Goal: Task Accomplishment & Management: Use online tool/utility

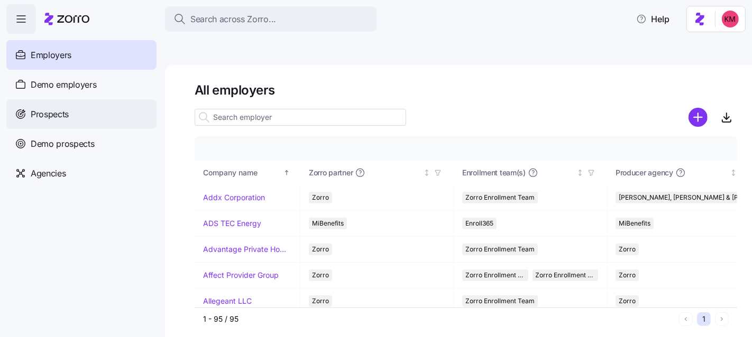
click at [88, 107] on div "Prospects" at bounding box center [81, 114] width 150 height 30
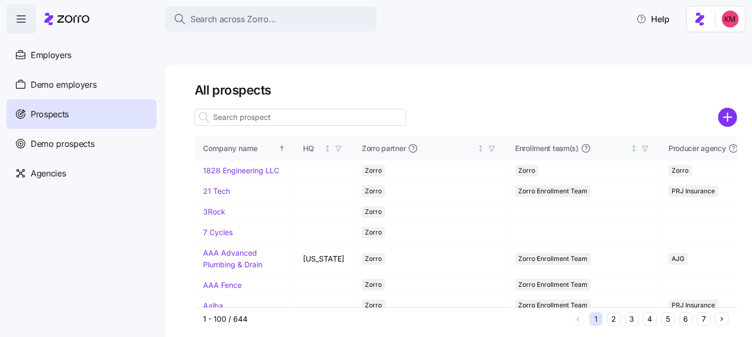
drag, startPoint x: 727, startPoint y: 93, endPoint x: 384, endPoint y: 110, distance: 343.5
click at [727, 117] on icon "add icon" at bounding box center [727, 117] width 8 height 0
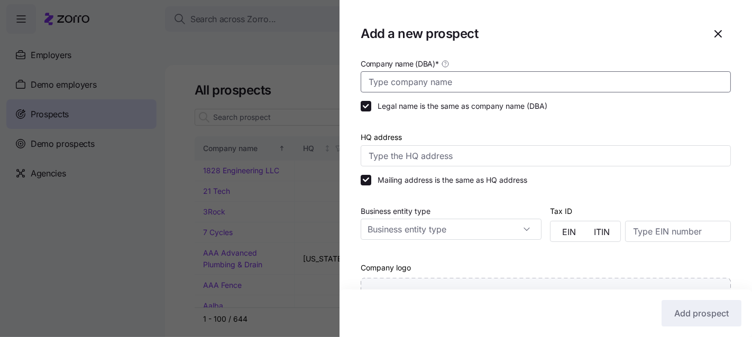
click at [445, 83] on input "Company name (DBA) *" at bounding box center [546, 81] width 370 height 21
type input "[PERSON_NAME] Construction"
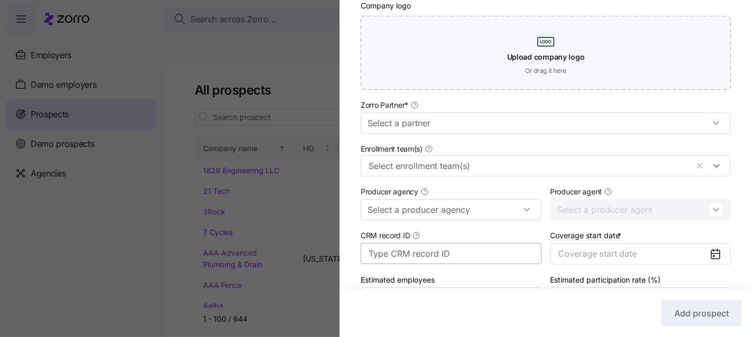
scroll to position [293, 0]
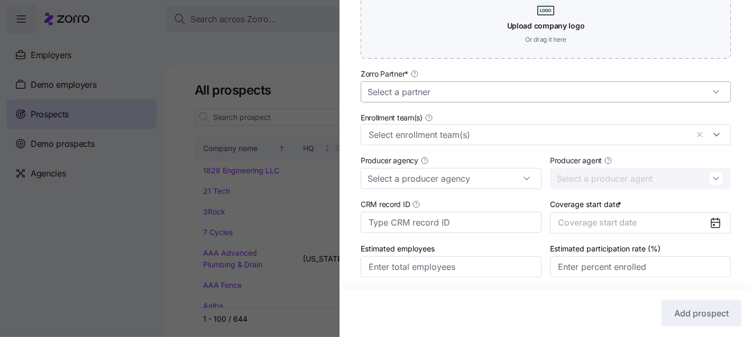
click at [420, 94] on input "Zorro Partner *" at bounding box center [546, 91] width 370 height 21
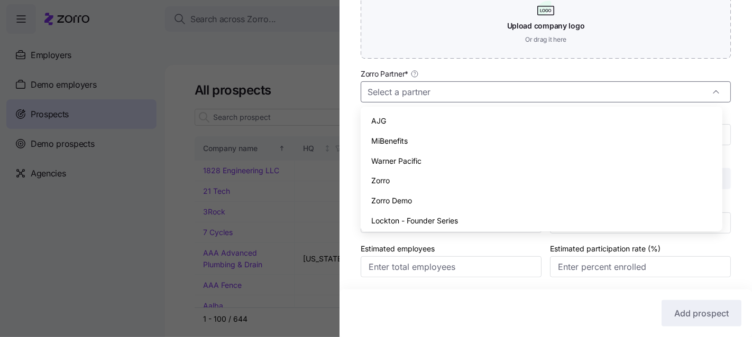
click at [414, 181] on div "Zorro" at bounding box center [541, 181] width 353 height 20
type input "Zorro"
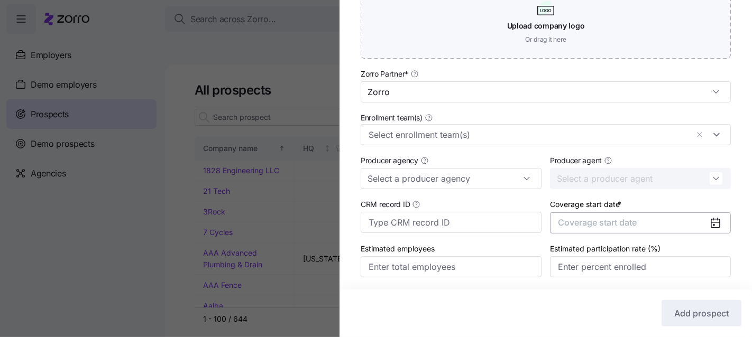
click at [573, 223] on span "Coverage start date" at bounding box center [597, 222] width 79 height 11
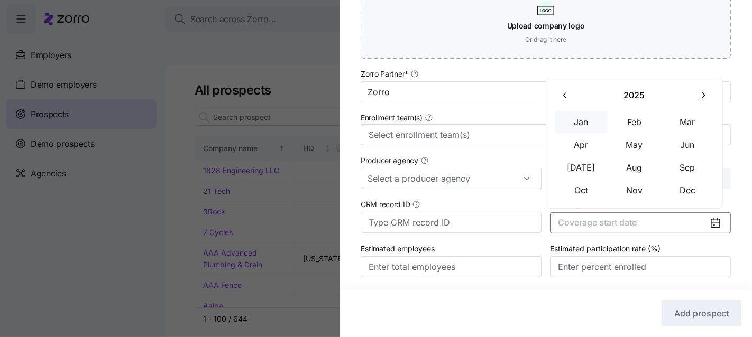
click at [586, 130] on button "Jan" at bounding box center [581, 122] width 53 height 22
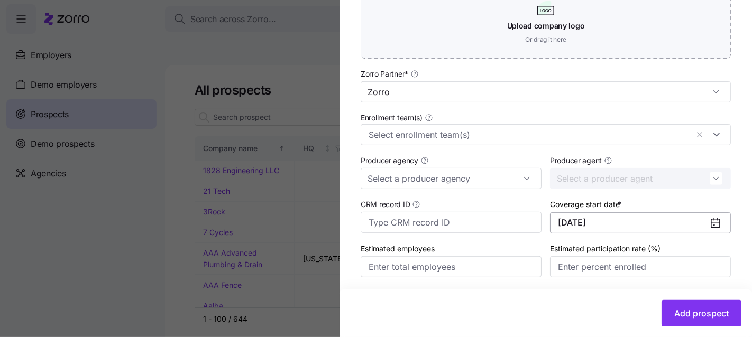
click at [657, 227] on button "[DATE]" at bounding box center [640, 223] width 181 height 21
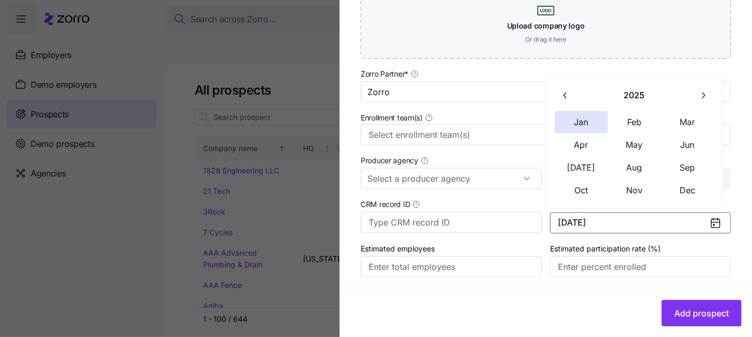
click at [704, 90] on icon "button" at bounding box center [703, 95] width 10 height 10
click at [586, 124] on button "Jan" at bounding box center [581, 122] width 53 height 22
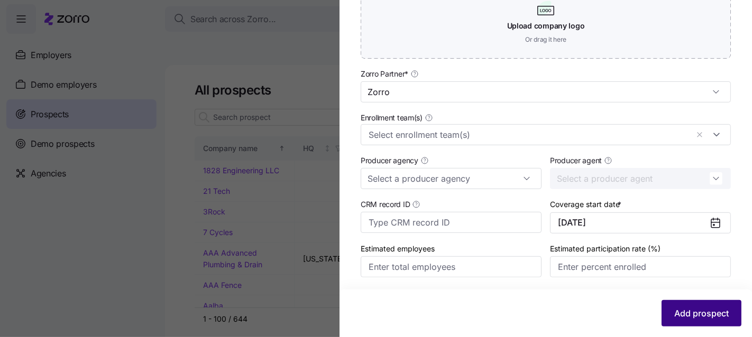
click at [708, 316] on span "Add prospect" at bounding box center [701, 313] width 54 height 13
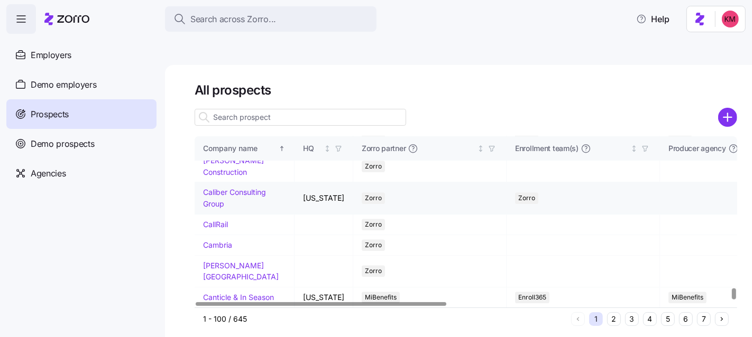
scroll to position [2378, 0]
click at [228, 177] on link "[PERSON_NAME] Construction" at bounding box center [233, 166] width 61 height 21
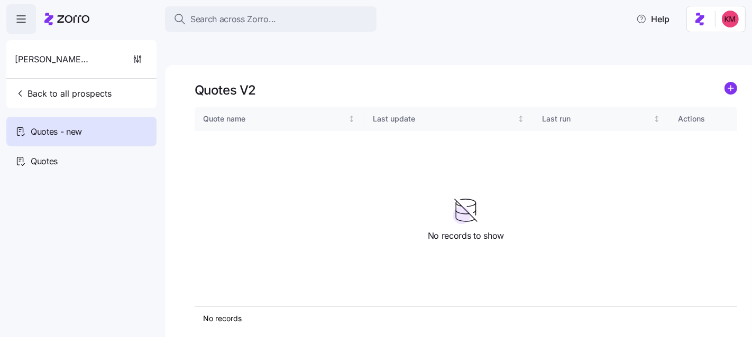
click at [731, 88] on icon "add icon" at bounding box center [730, 88] width 5 height 0
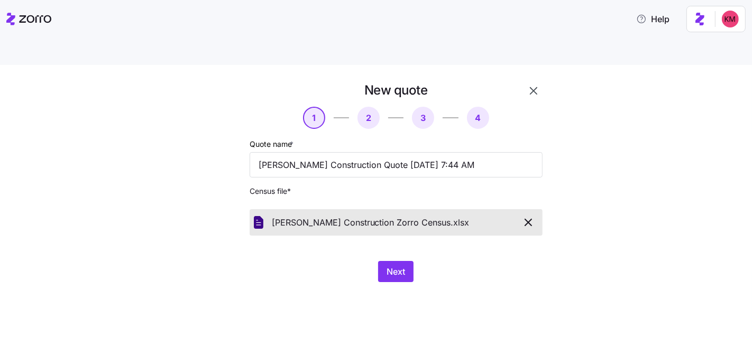
drag, startPoint x: 502, startPoint y: 274, endPoint x: 419, endPoint y: 251, distance: 85.7
click at [501, 274] on div "New quote 1 2 3 4 Quote name * [PERSON_NAME] Construction Quote [DATE] 7:44 AM …" at bounding box center [376, 213] width 752 height 297
click at [406, 261] on button "Next" at bounding box center [395, 271] width 35 height 21
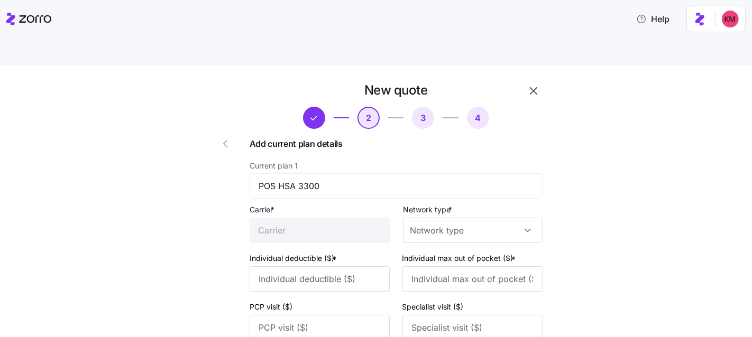
type input "Sentara"
type input "2000"
type input "6500"
type input "25"
type input "Sentara"
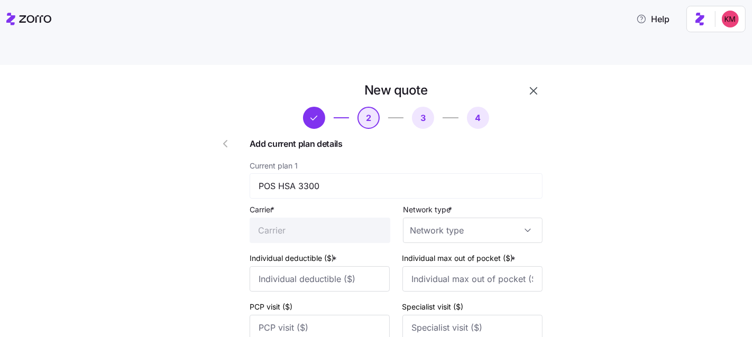
type input "3300"
type input "5000"
type input "Sentara"
type input "2000"
type input "6500"
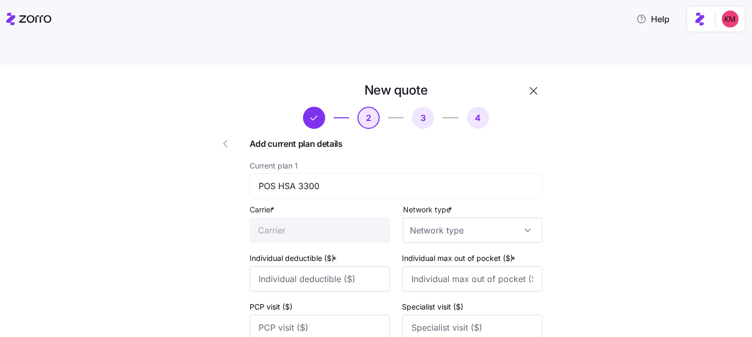
type input "25"
type input "Sentara"
type input "3300"
type input "5000"
type input "HMO"
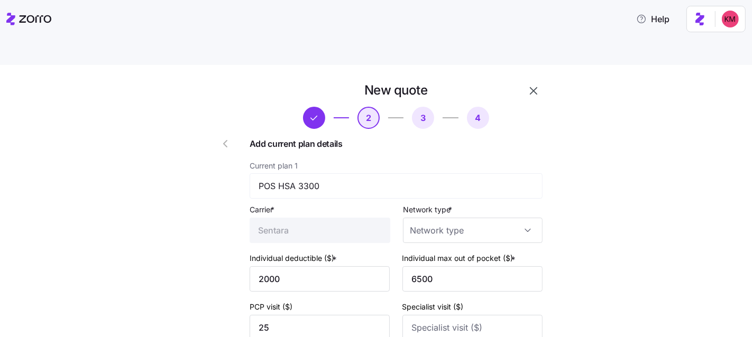
type input "HMO"
type input "POS"
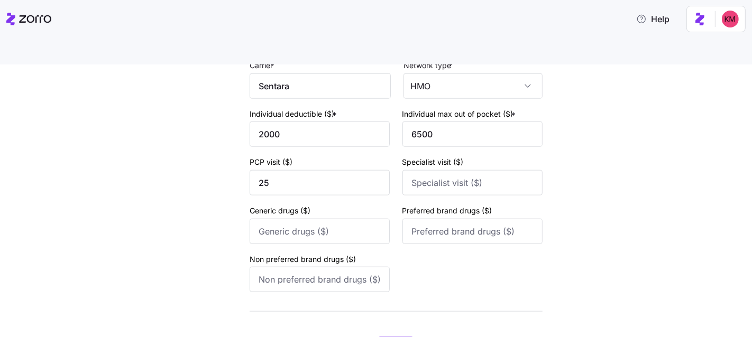
scroll to position [1100, 0]
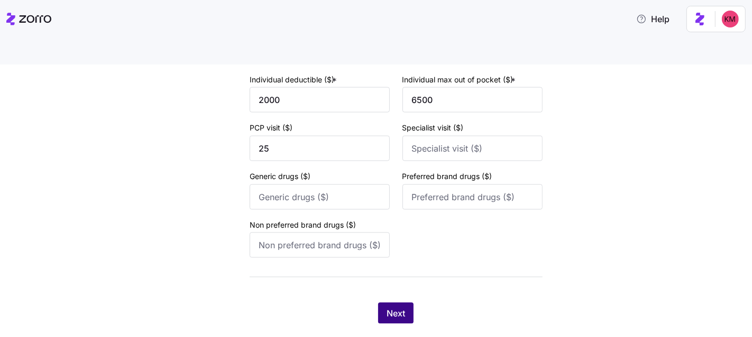
click at [386, 307] on span "Next" at bounding box center [395, 313] width 19 height 13
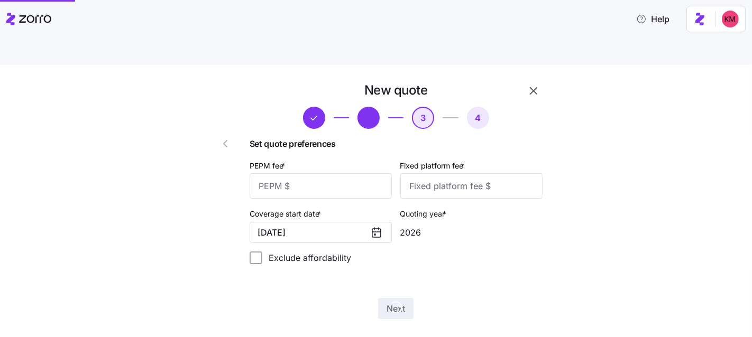
scroll to position [0, 0]
click at [350, 173] on input "PEPM fee *" at bounding box center [321, 185] width 142 height 25
type input "3"
type input "60"
type input "100"
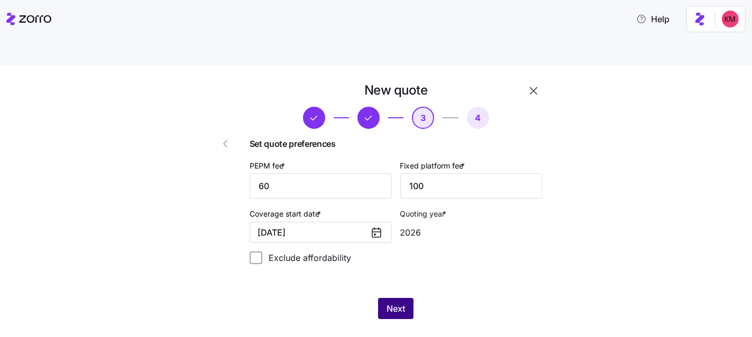
click at [399, 302] on span "Next" at bounding box center [395, 308] width 19 height 13
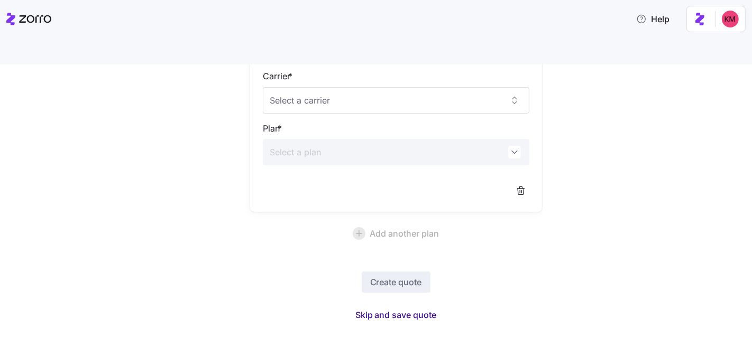
click at [398, 309] on span "Skip and save quote" at bounding box center [395, 315] width 81 height 13
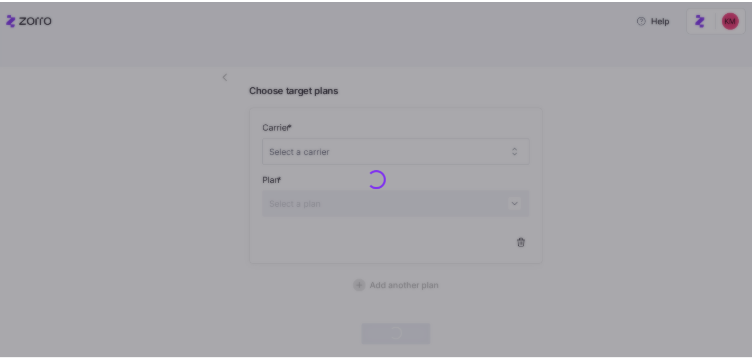
scroll to position [63, 0]
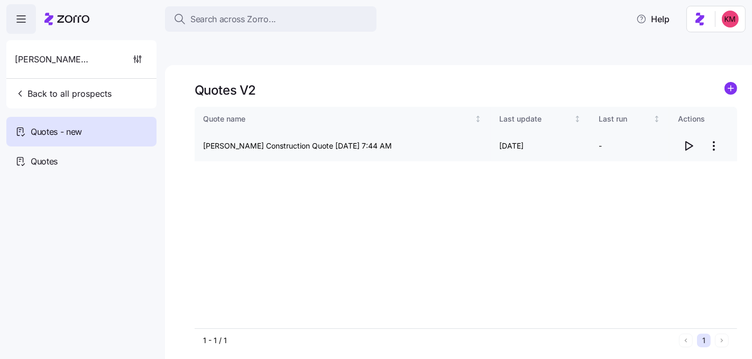
click at [691, 140] on icon "button" at bounding box center [688, 146] width 13 height 13
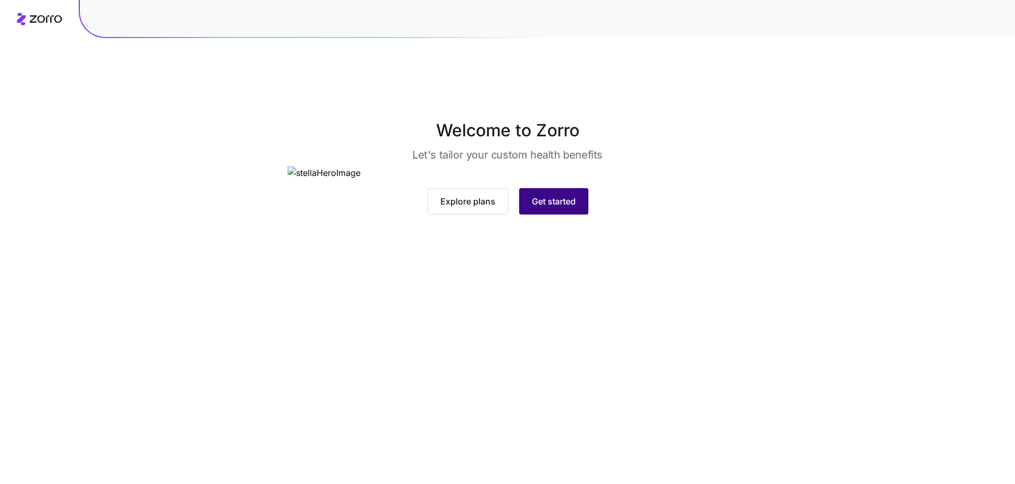
click at [570, 208] on span "Get started" at bounding box center [554, 201] width 44 height 13
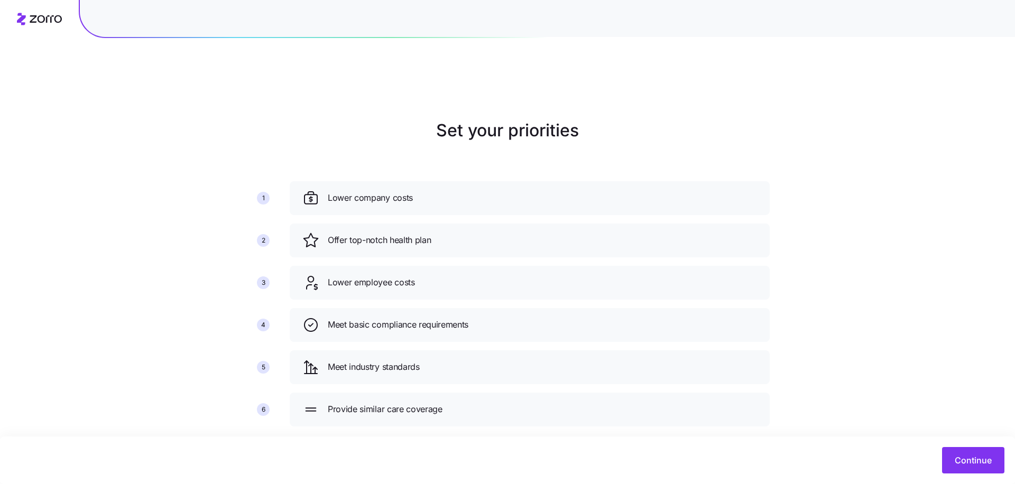
click at [270, 386] on div "1 2 3 4 5 6" at bounding box center [263, 304] width 36 height 224
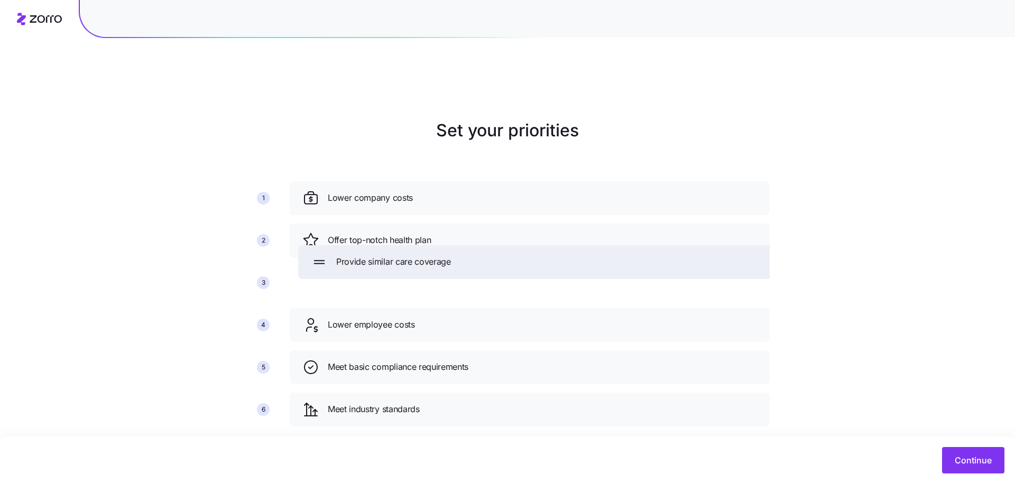
drag, startPoint x: 316, startPoint y: 343, endPoint x: 316, endPoint y: 217, distance: 125.8
click at [316, 254] on icon at bounding box center [319, 262] width 17 height 17
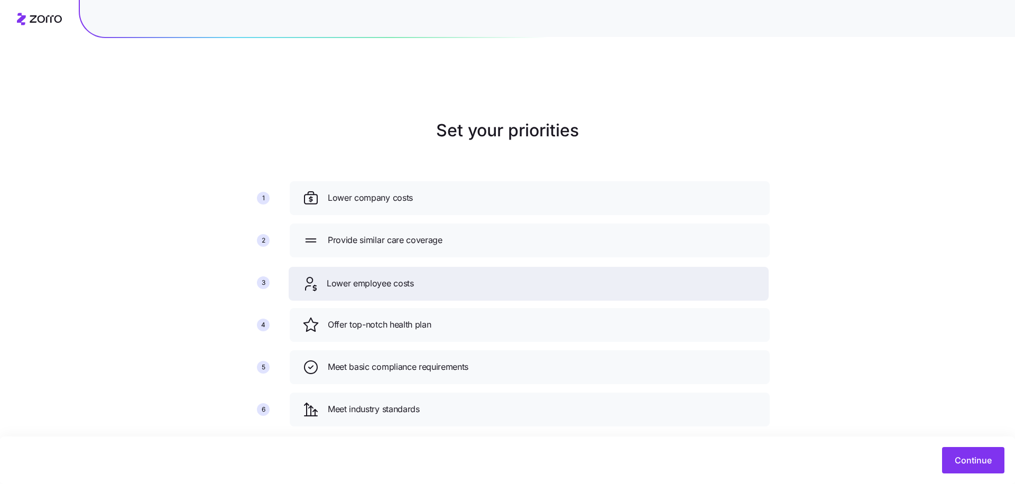
drag, startPoint x: 305, startPoint y: 298, endPoint x: 303, endPoint y: 252, distance: 45.5
click at [303, 275] on icon at bounding box center [309, 283] width 17 height 17
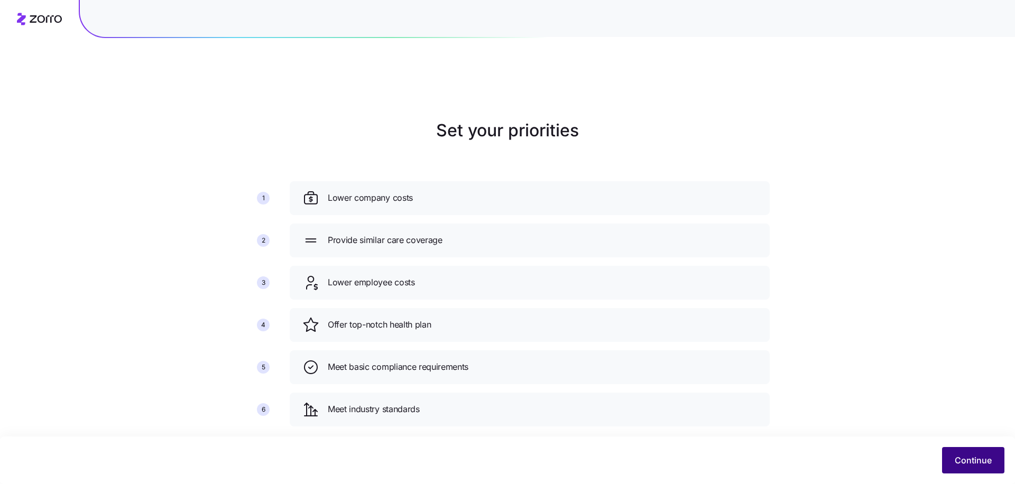
click at [956, 455] on span "Continue" at bounding box center [973, 460] width 37 height 13
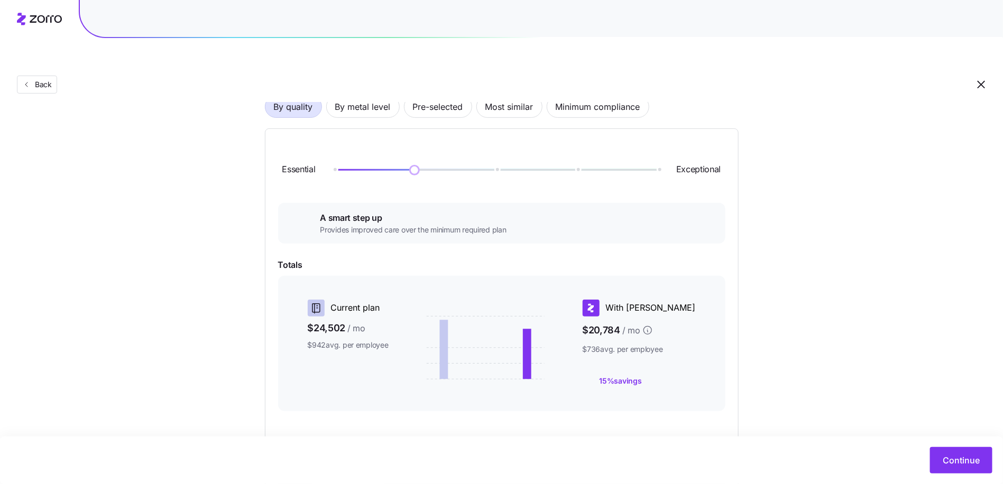
scroll to position [70, 0]
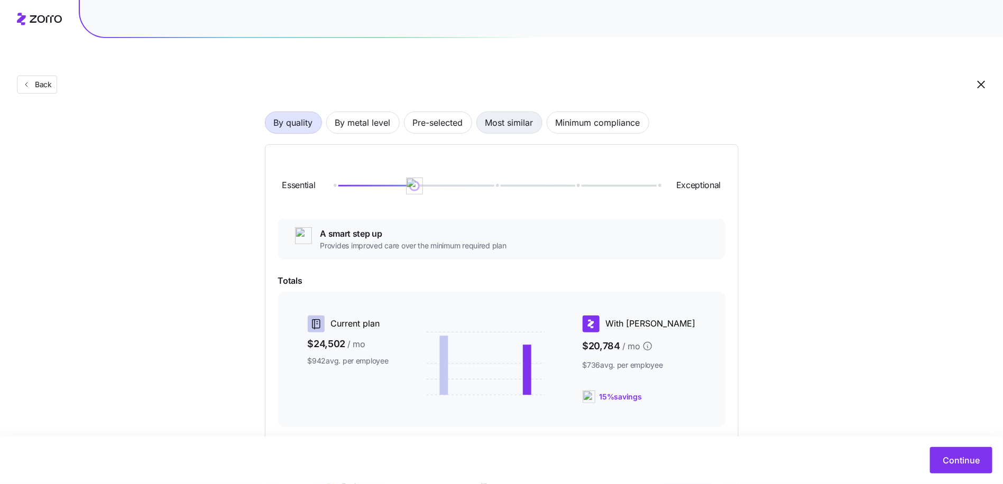
click at [493, 112] on span "Most similar" at bounding box center [509, 122] width 48 height 21
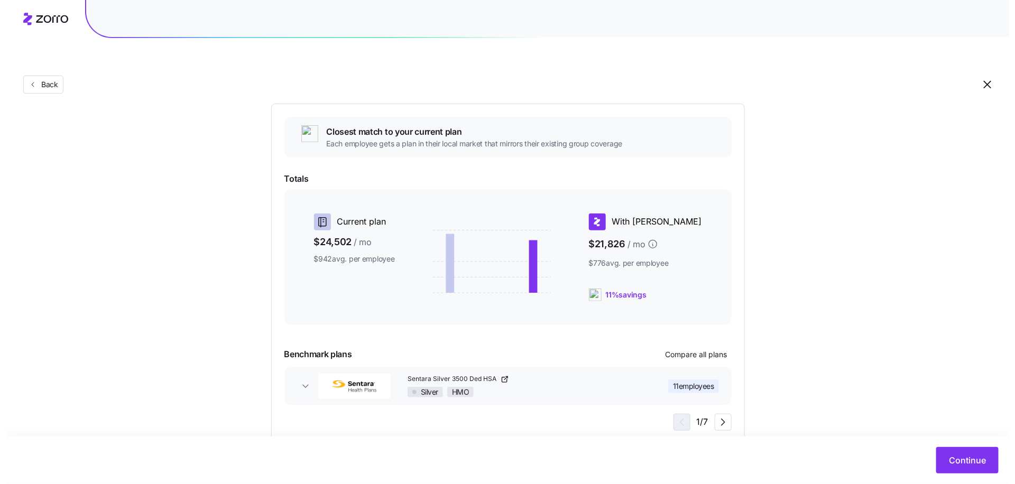
scroll to position [113, 0]
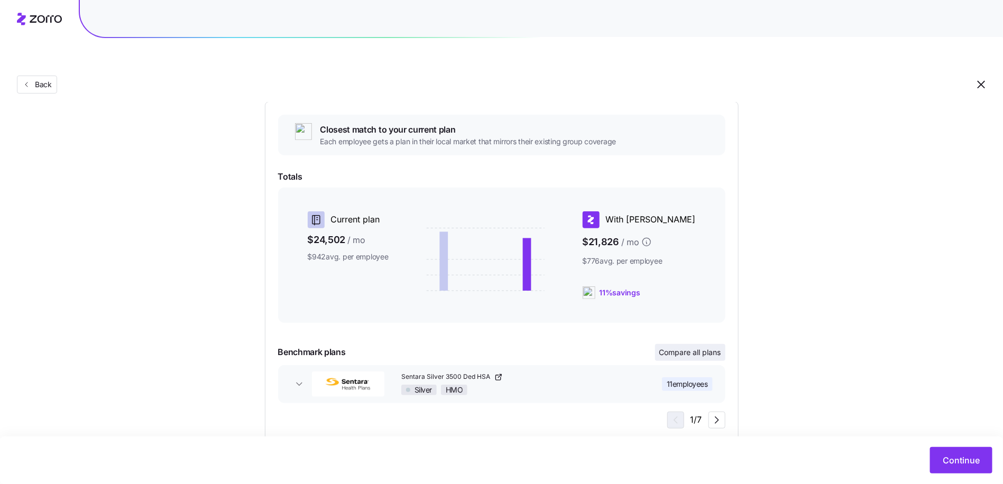
click at [695, 347] on span "Compare all plans" at bounding box center [690, 352] width 62 height 11
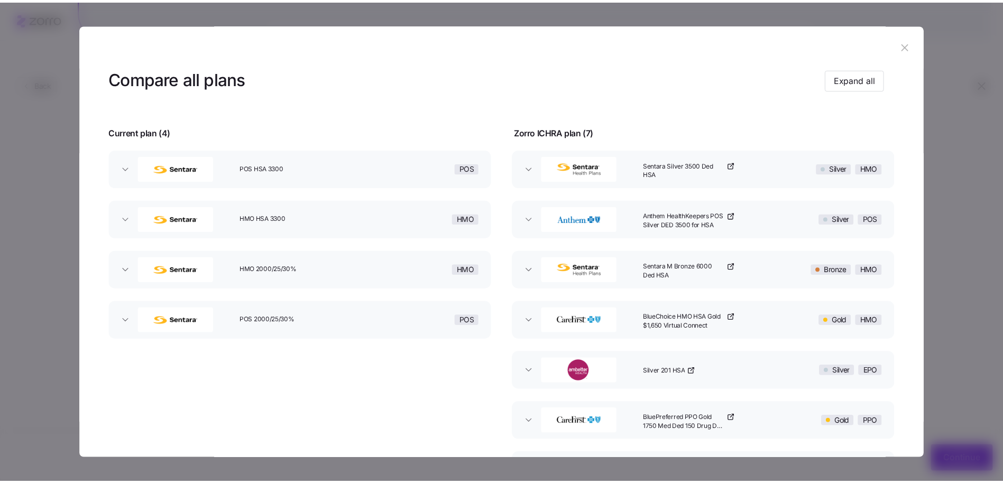
scroll to position [0, 0]
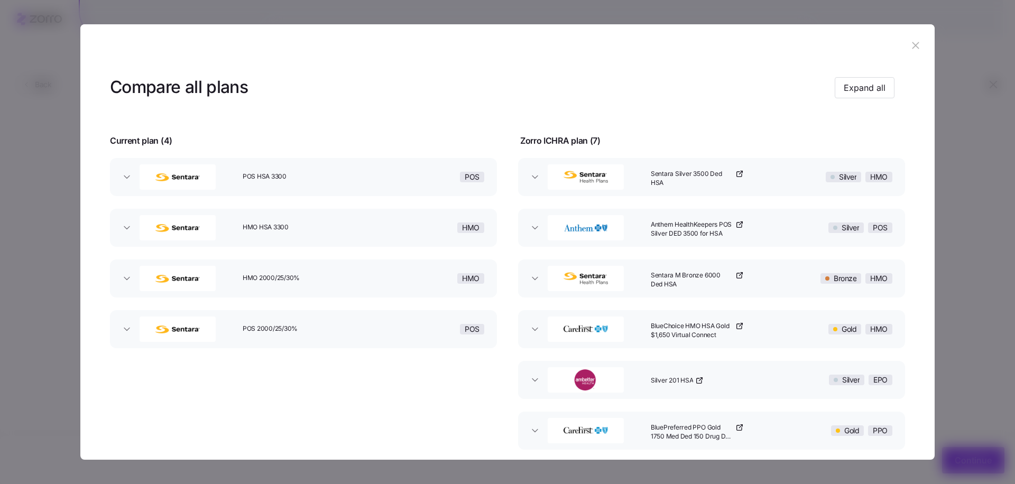
click at [910, 43] on icon "button" at bounding box center [916, 46] width 12 height 12
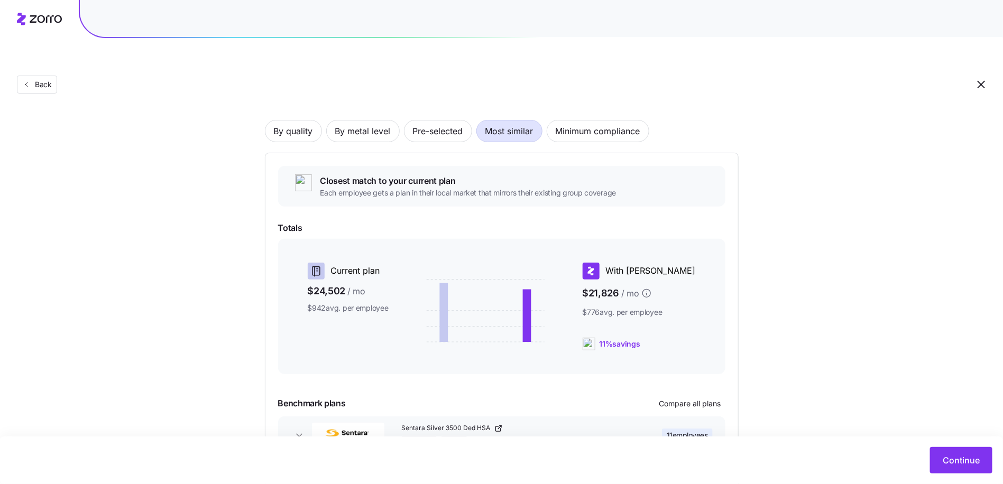
scroll to position [113, 0]
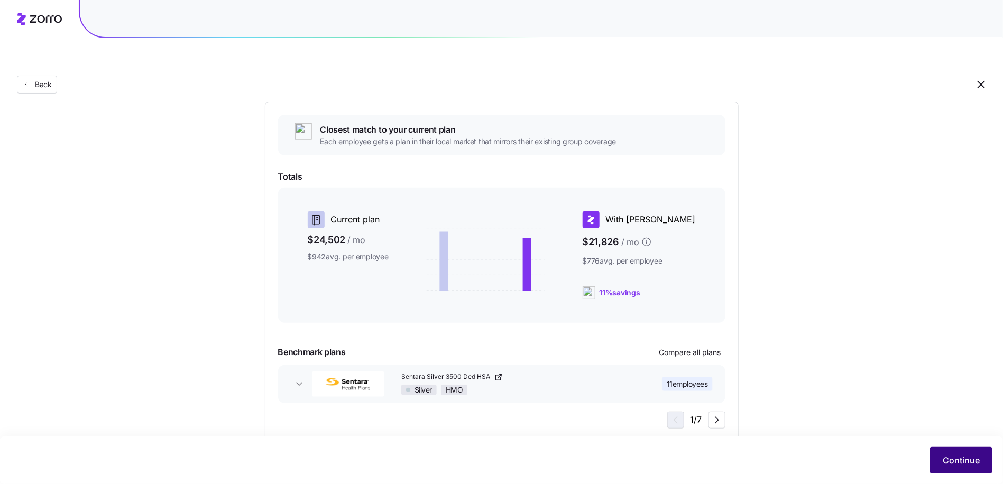
click at [957, 458] on span "Continue" at bounding box center [961, 460] width 37 height 13
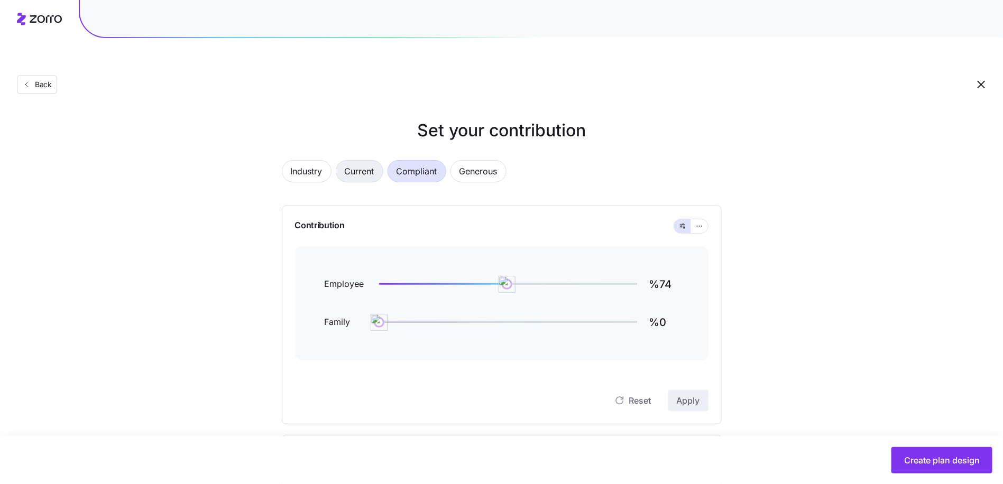
click at [356, 161] on span "Current" at bounding box center [360, 171] width 30 height 21
type input "%61"
type input "%13"
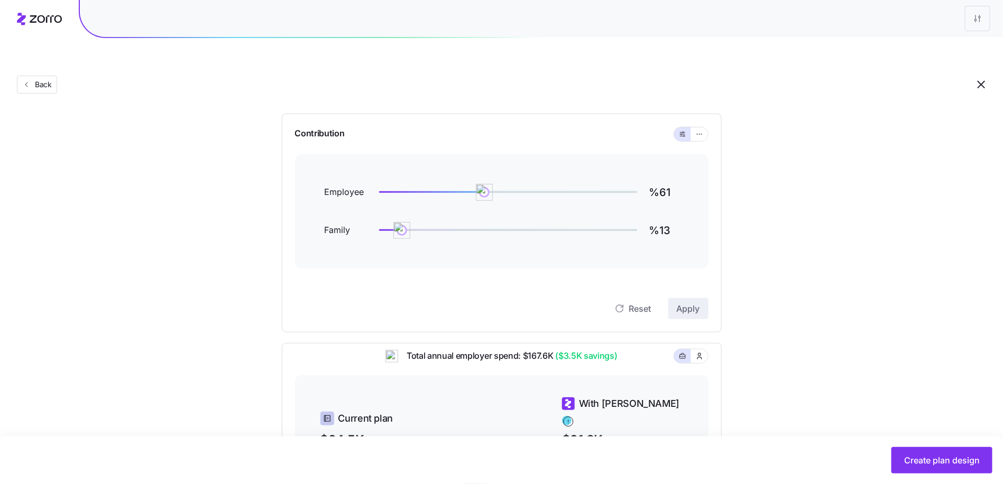
scroll to position [304, 0]
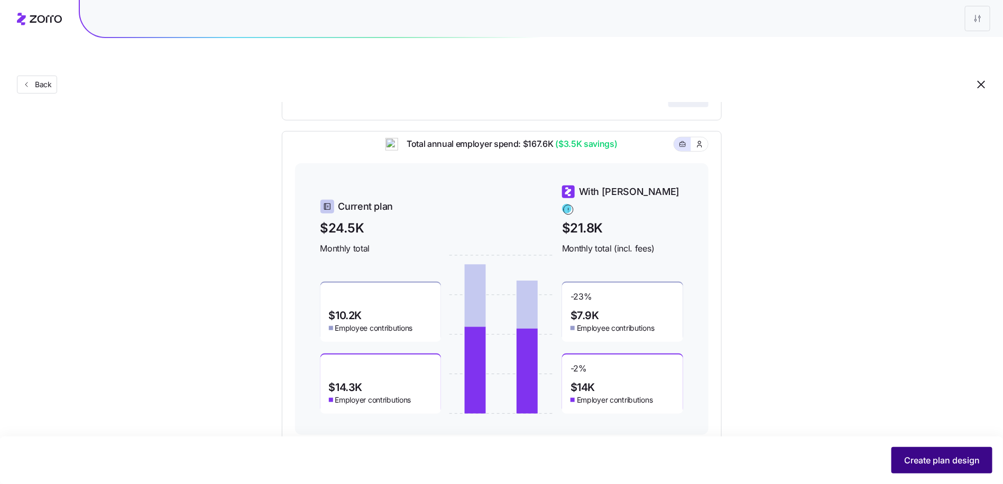
click at [949, 455] on span "Create plan design" at bounding box center [942, 460] width 76 height 13
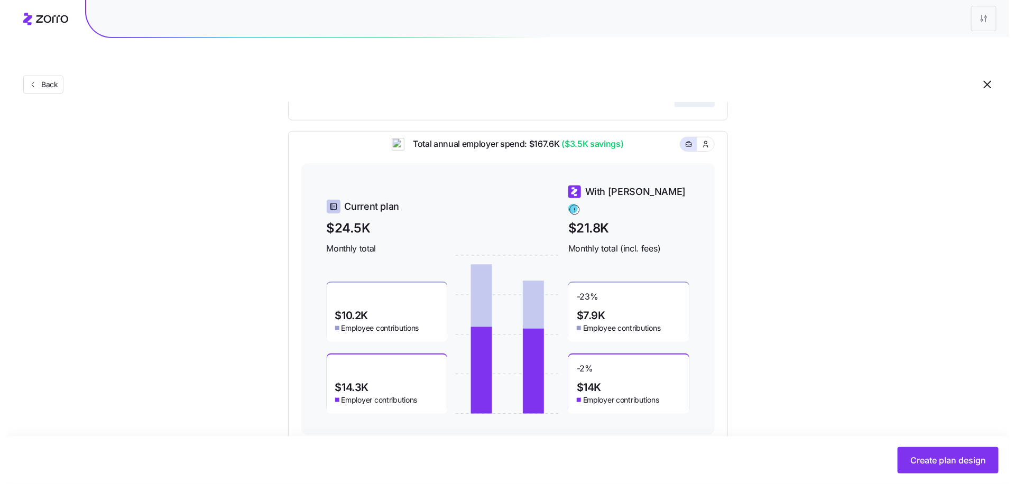
scroll to position [0, 0]
